Goal: Task Accomplishment & Management: Use online tool/utility

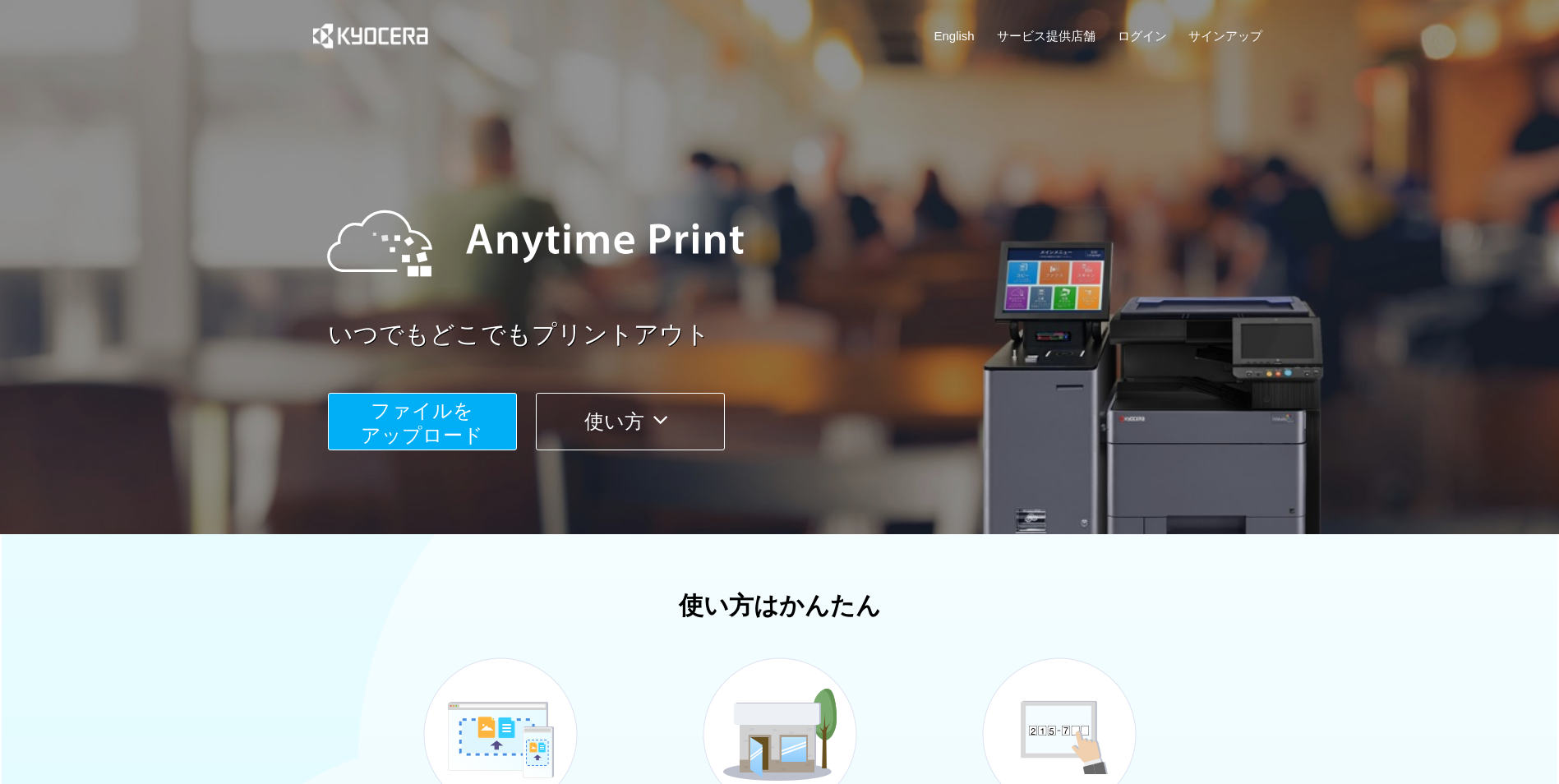
click at [480, 423] on span "ファイルを ​​アップロード" at bounding box center [422, 423] width 123 height 46
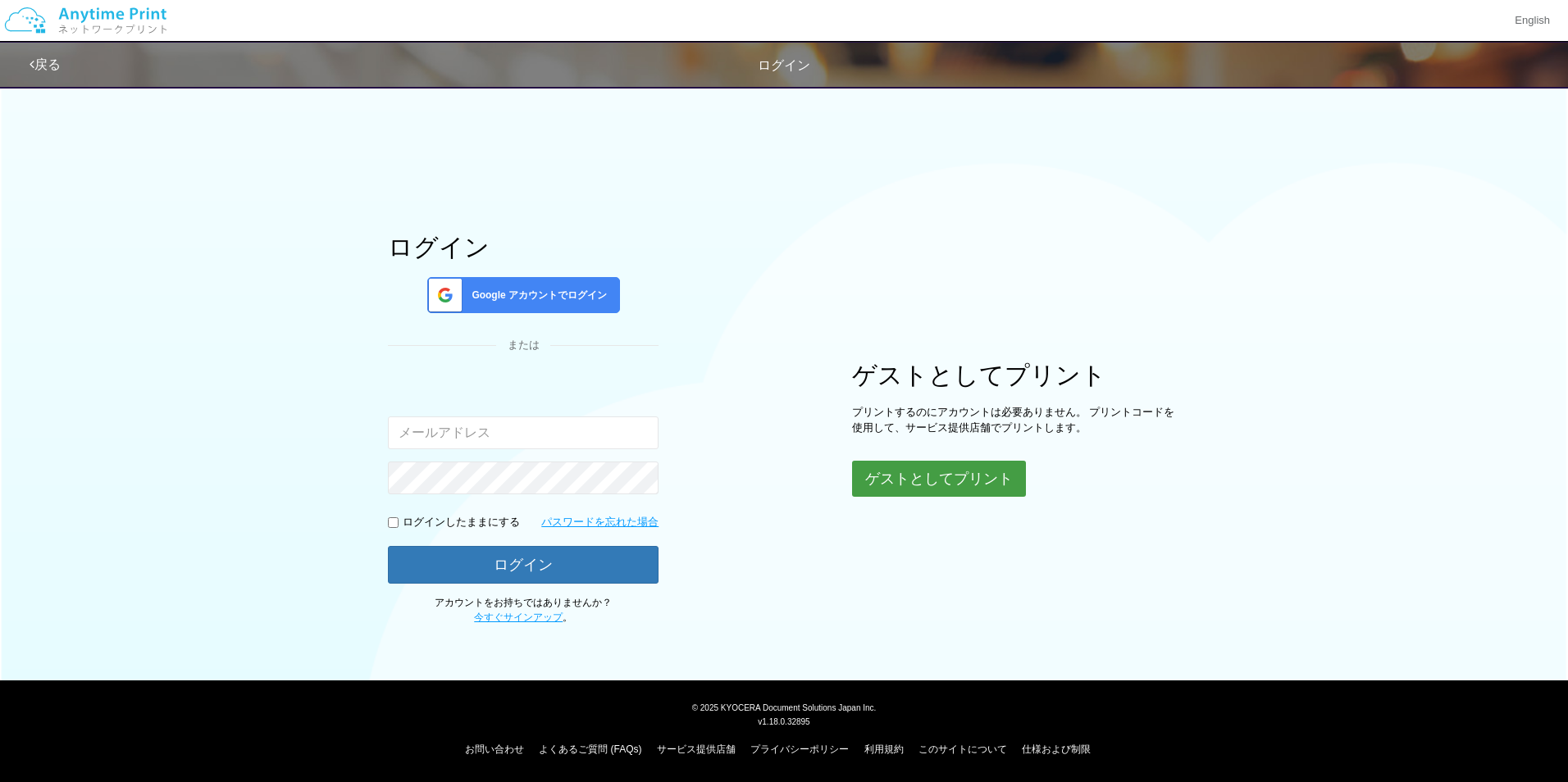
click at [924, 464] on button "ゲストとしてプリント" at bounding box center [939, 479] width 174 height 36
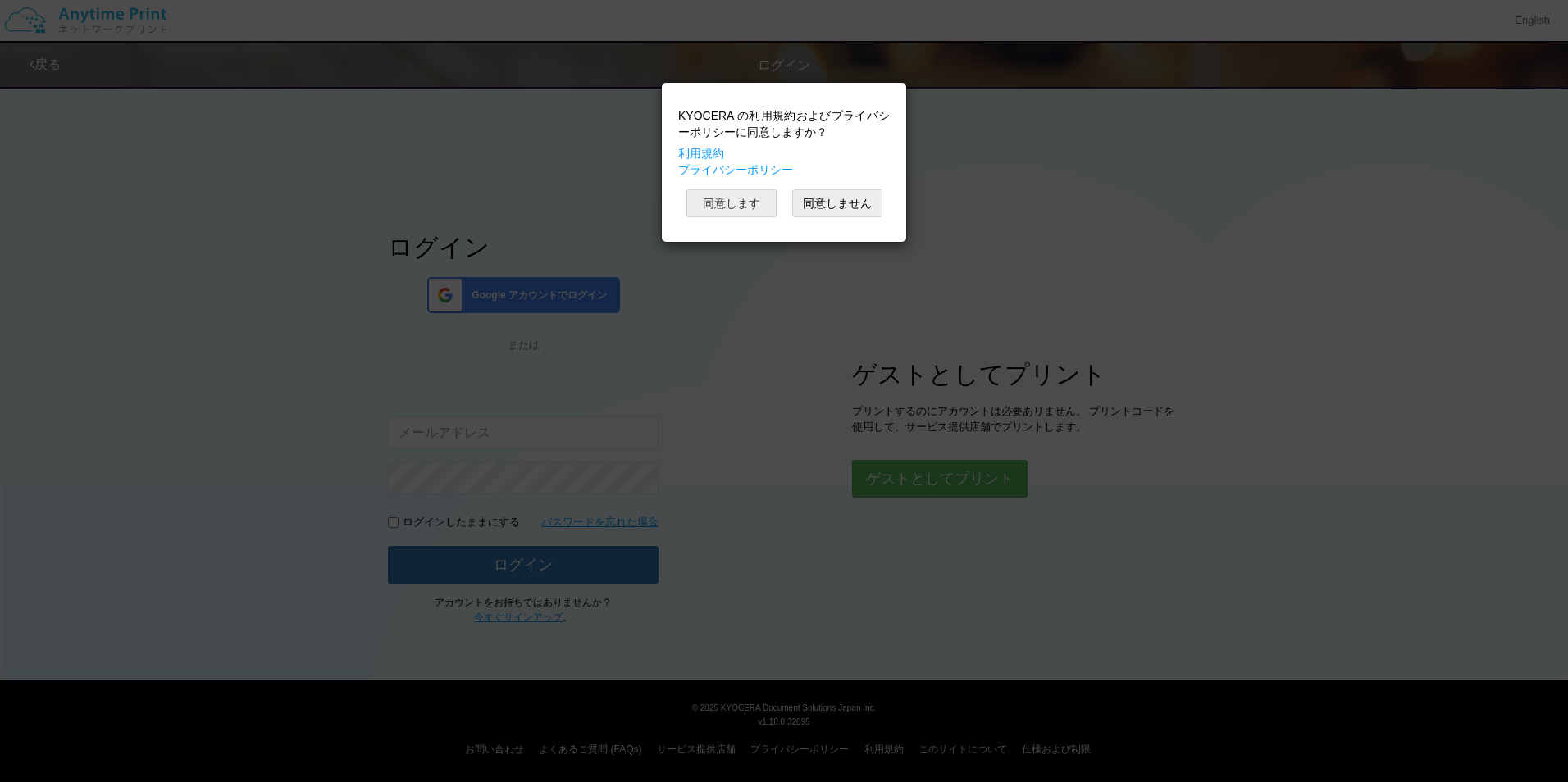
click at [739, 211] on button "同意します" at bounding box center [731, 204] width 90 height 28
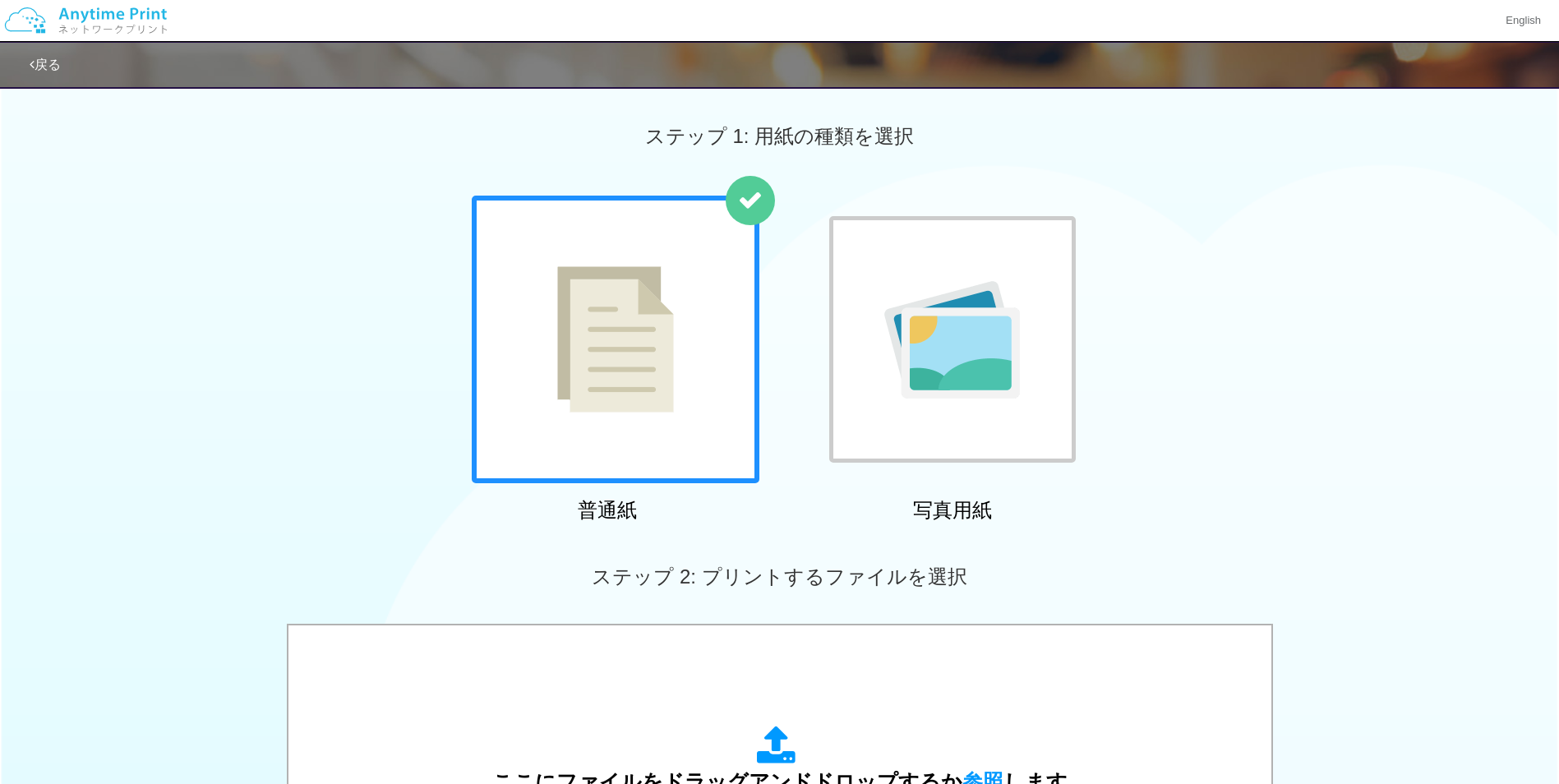
click at [686, 451] on div at bounding box center [616, 339] width 288 height 288
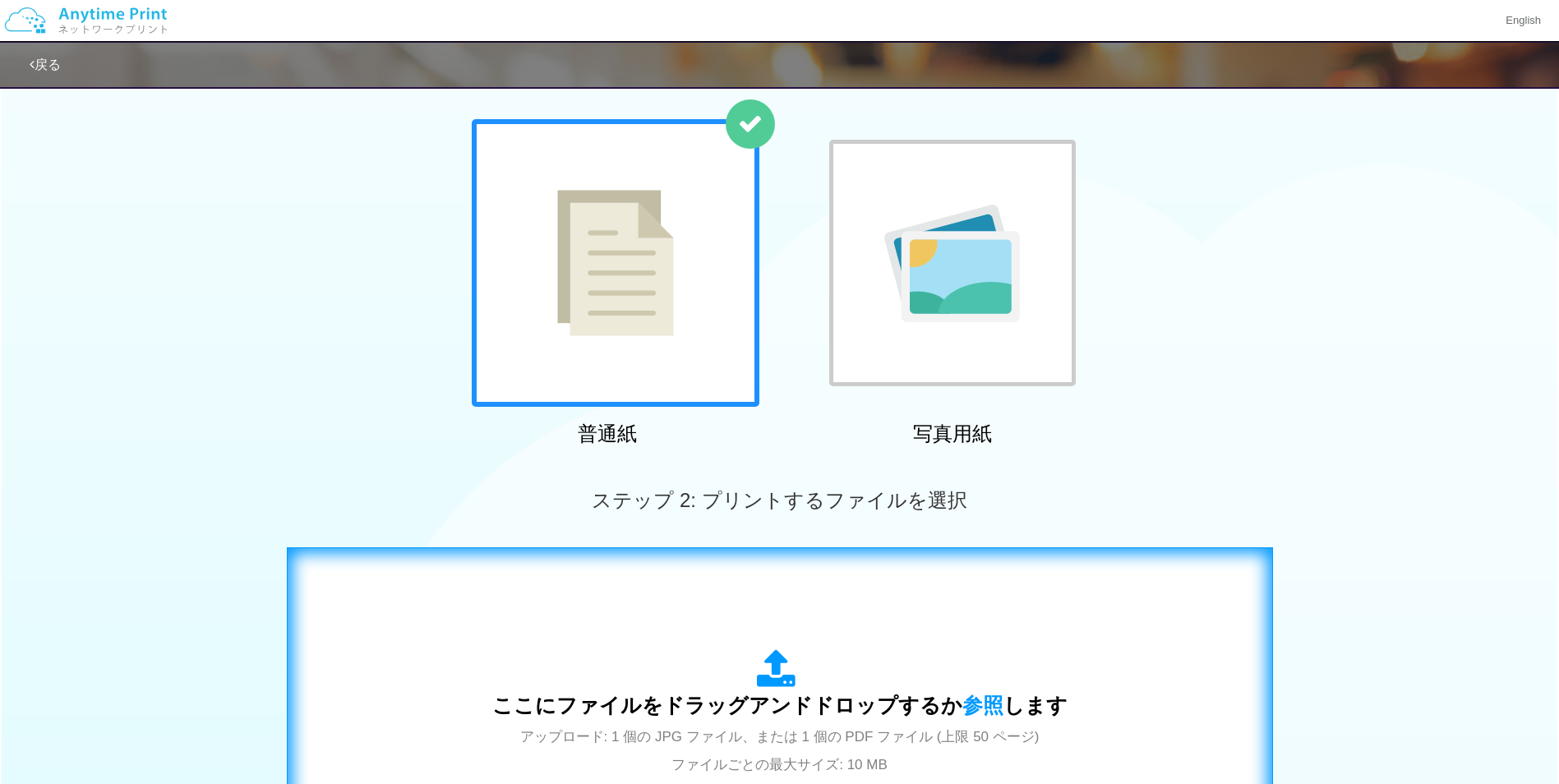
scroll to position [164, 0]
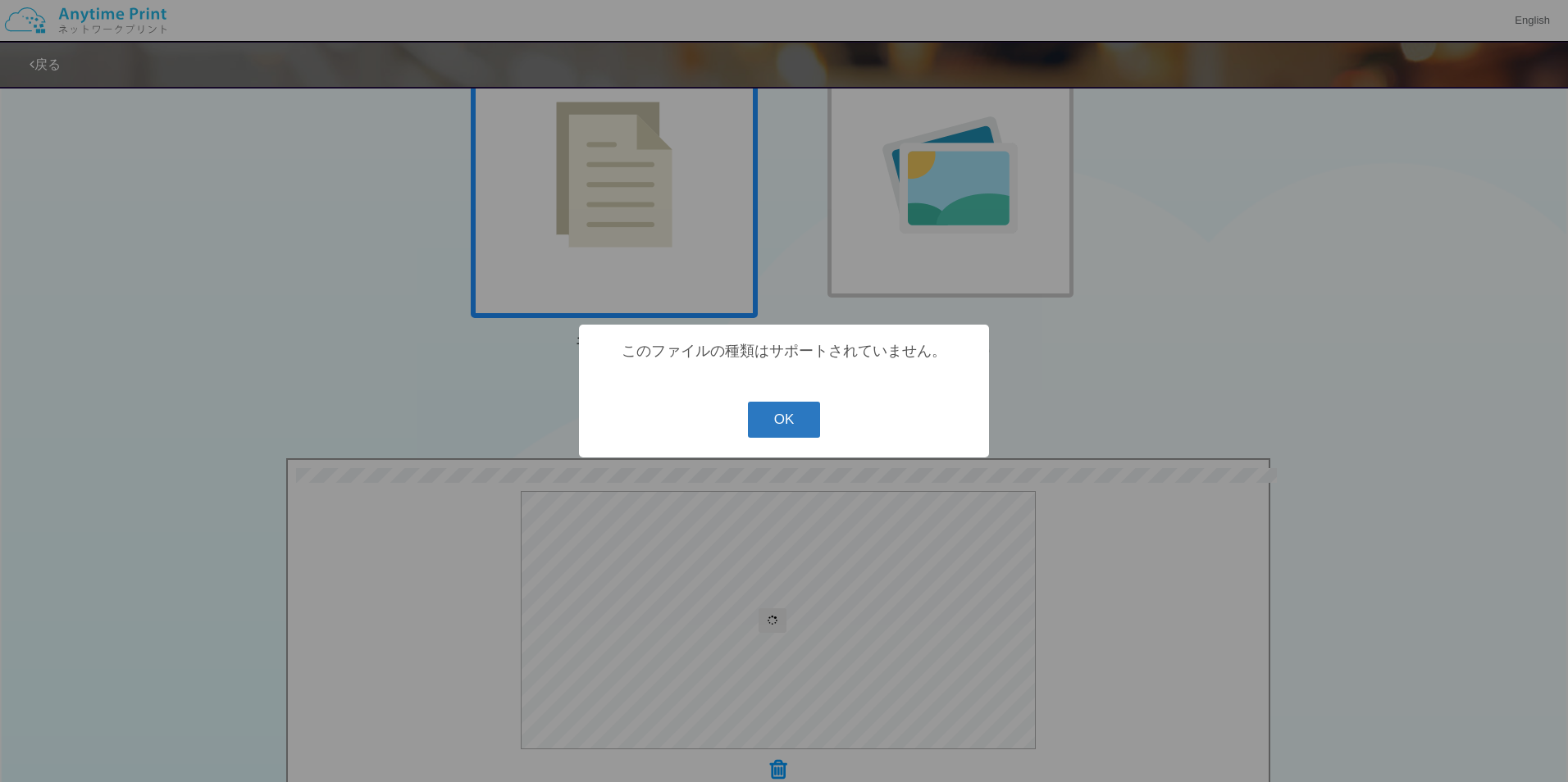
click at [810, 423] on button "OK" at bounding box center [785, 420] width 73 height 36
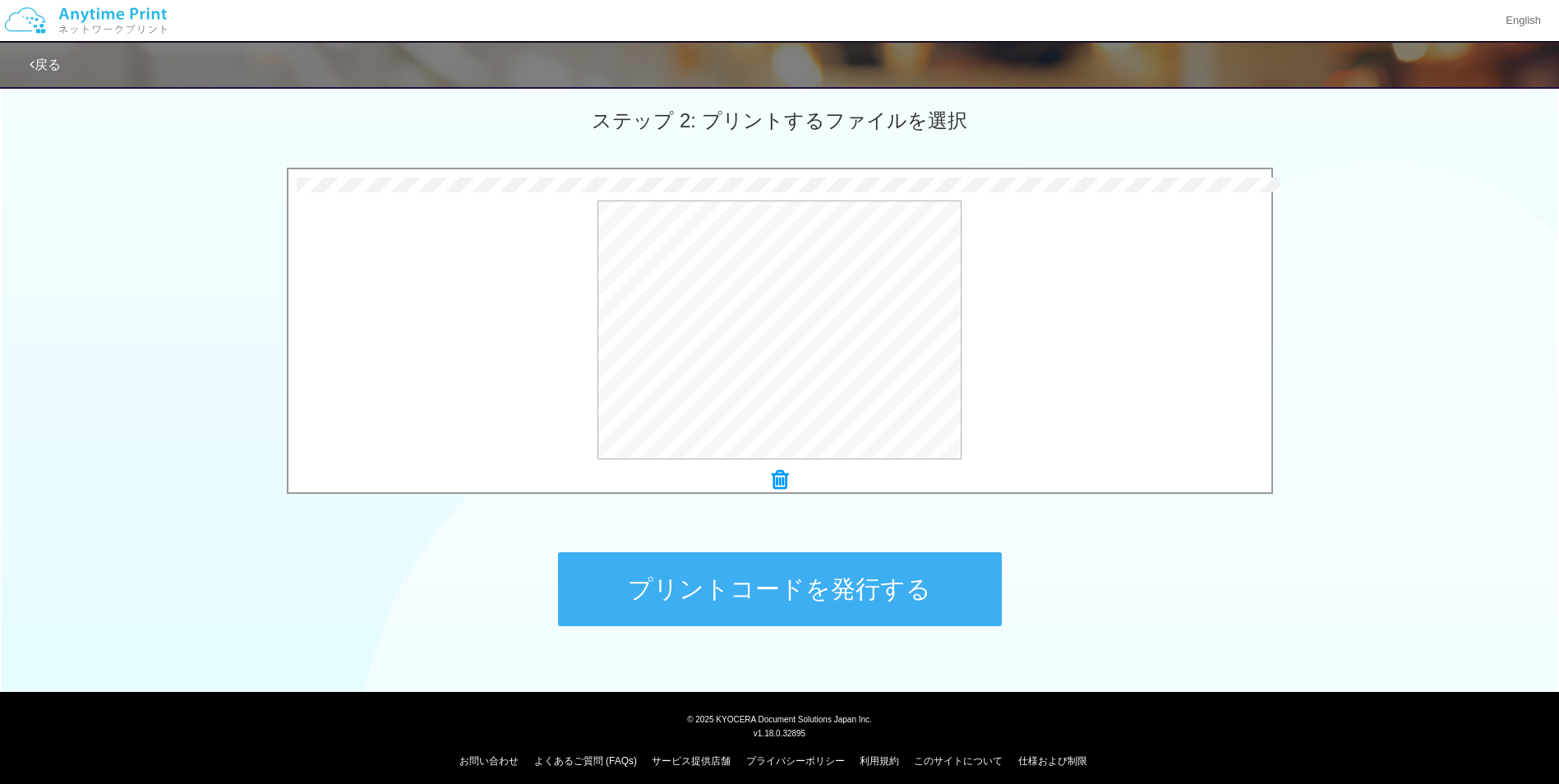
scroll to position [466, 0]
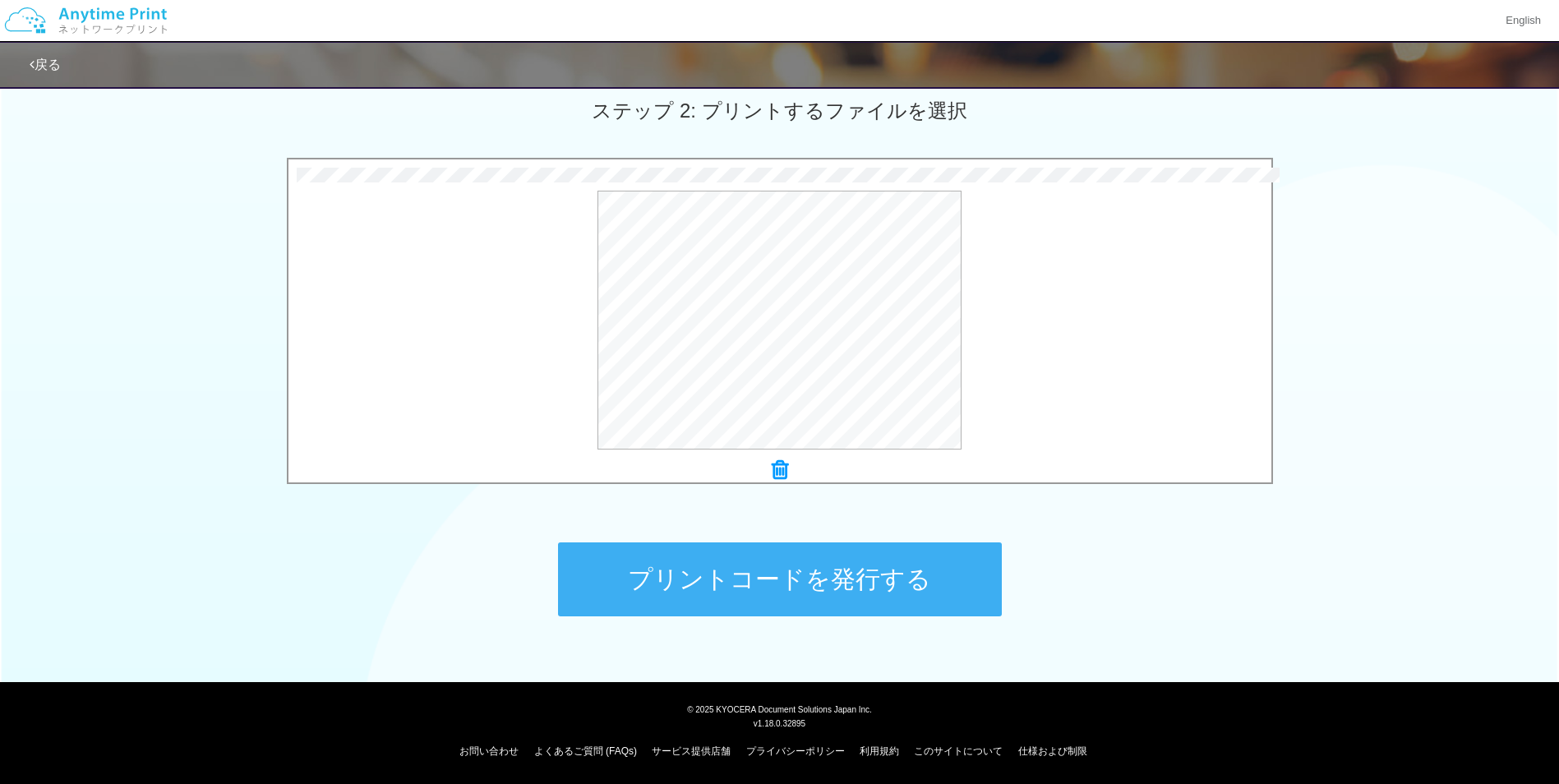
click at [909, 612] on button "プリントコードを発行する" at bounding box center [780, 579] width 444 height 74
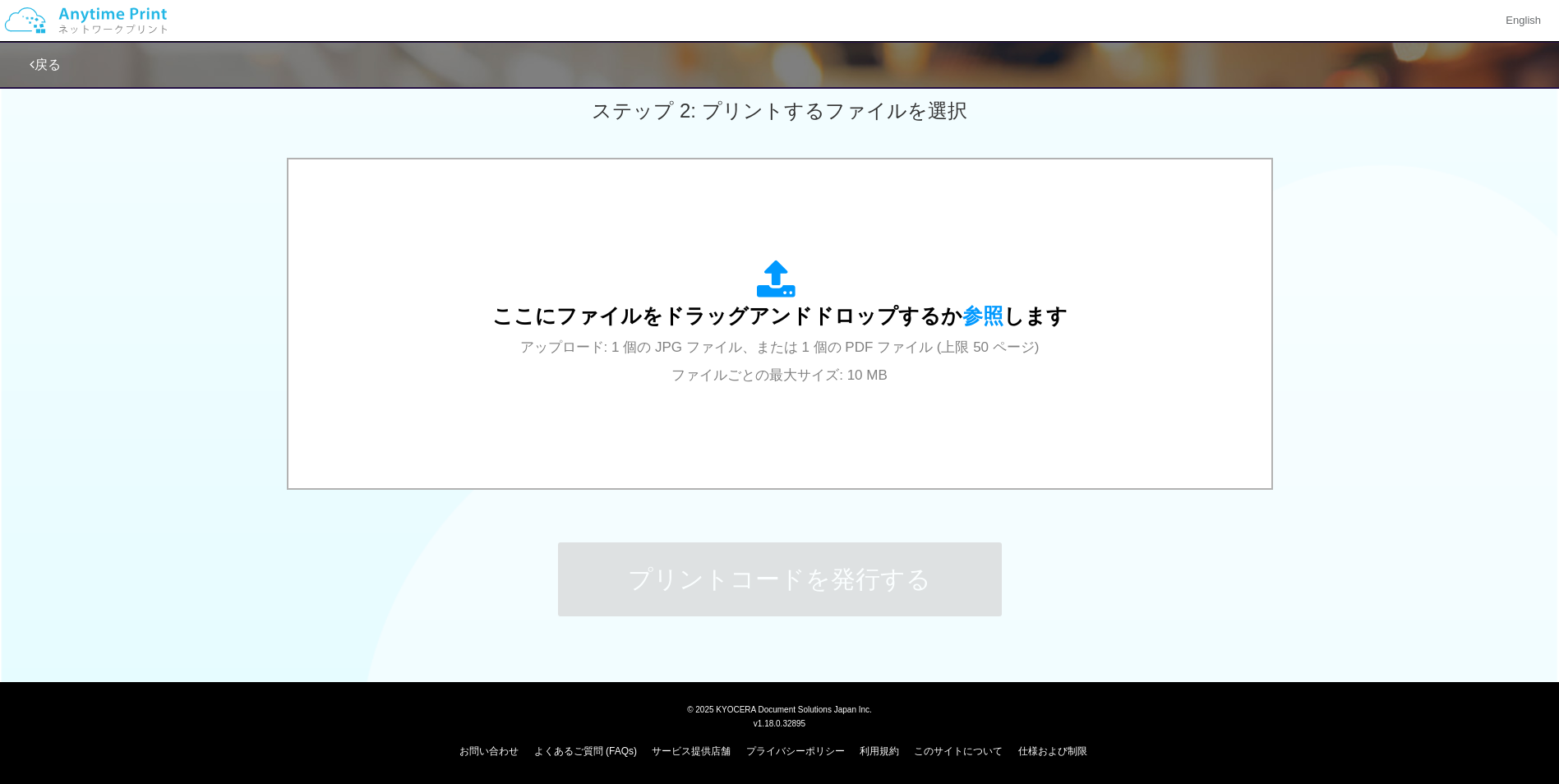
scroll to position [0, 0]
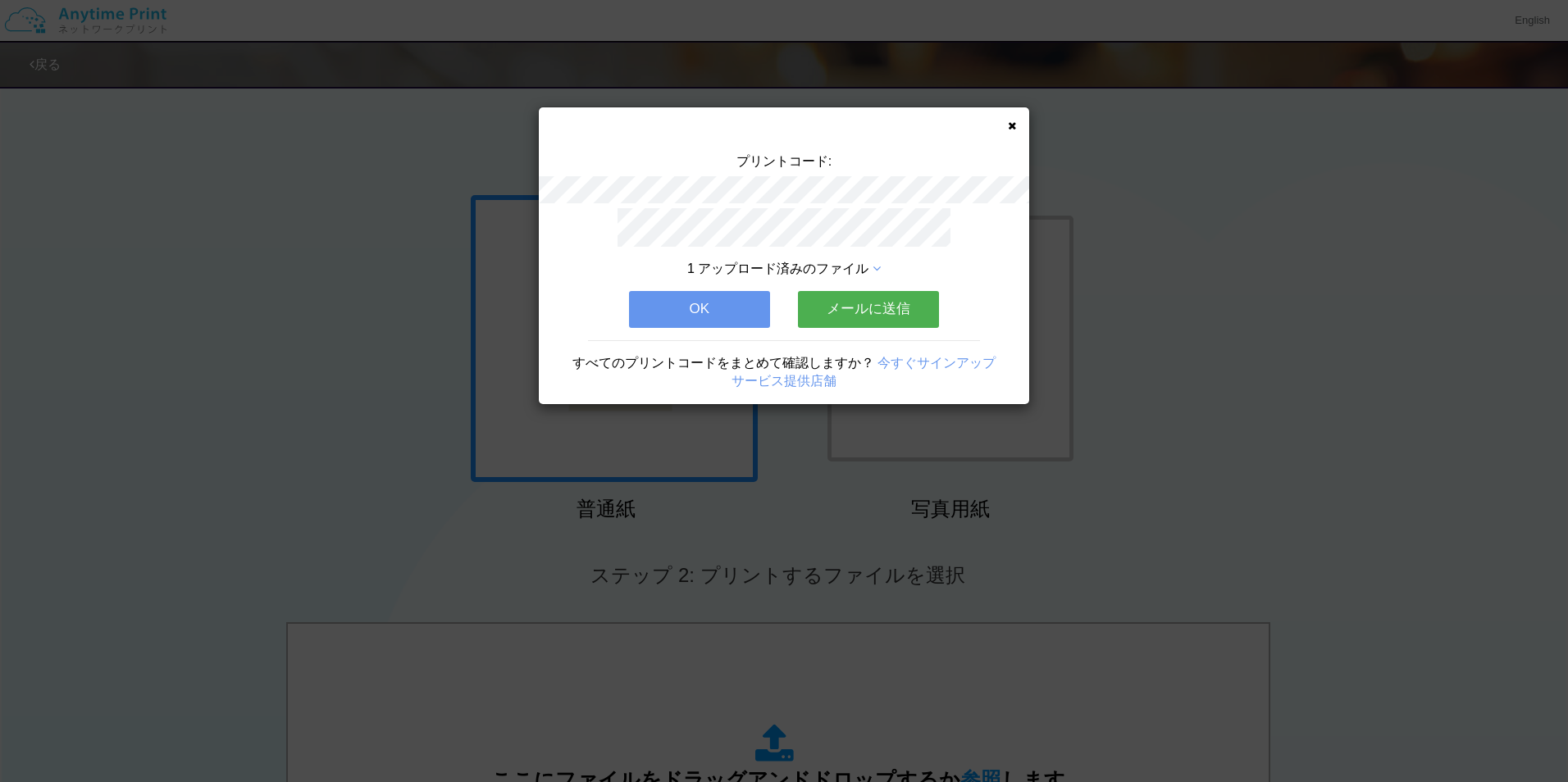
drag, startPoint x: 1009, startPoint y: 133, endPoint x: 1012, endPoint y: 124, distance: 9.5
click at [1009, 132] on div "プリントコード: 1 アップロード済みのファイル OK メールに送信 すべてのプリントコードをまとめて確認しますか？ 今すぐサインアップ サービス提供店舗" at bounding box center [784, 256] width 490 height 297
click at [1012, 124] on icon at bounding box center [1012, 126] width 8 height 11
